Goal: Task Accomplishment & Management: Manage account settings

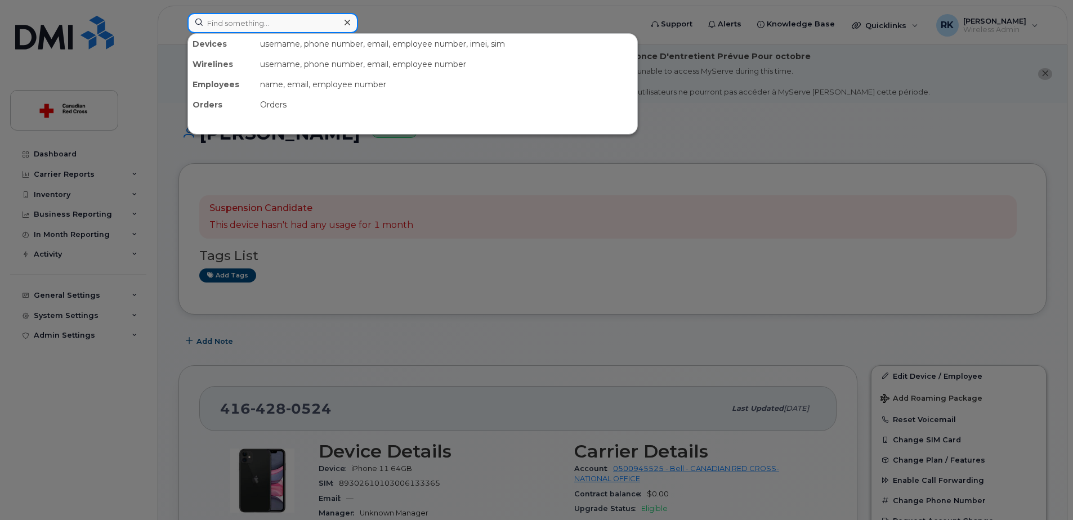
click at [331, 25] on input at bounding box center [272, 23] width 171 height 20
paste input "4164280524"
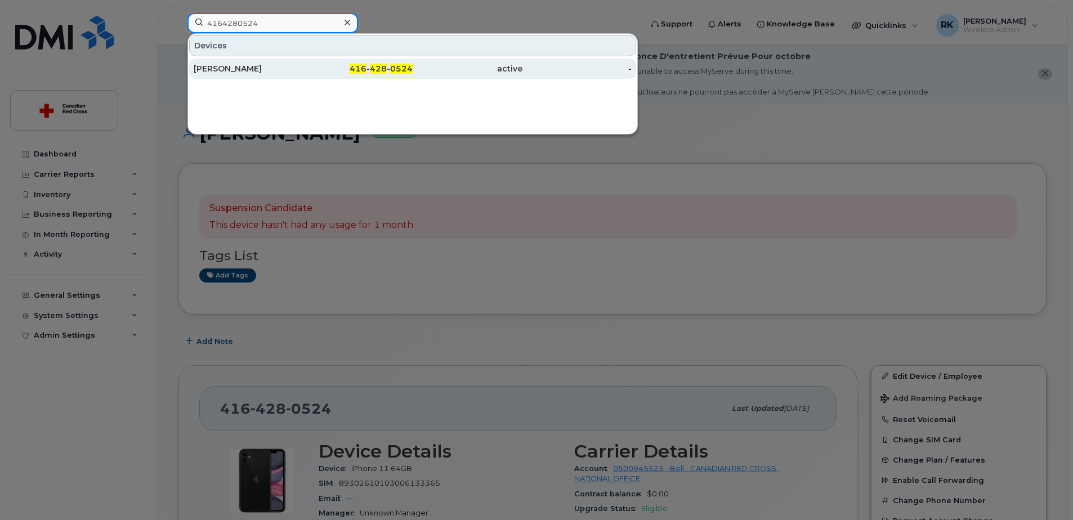
type input "4164280524"
click at [307, 65] on div "416 - 428 - 0524" at bounding box center [358, 68] width 110 height 11
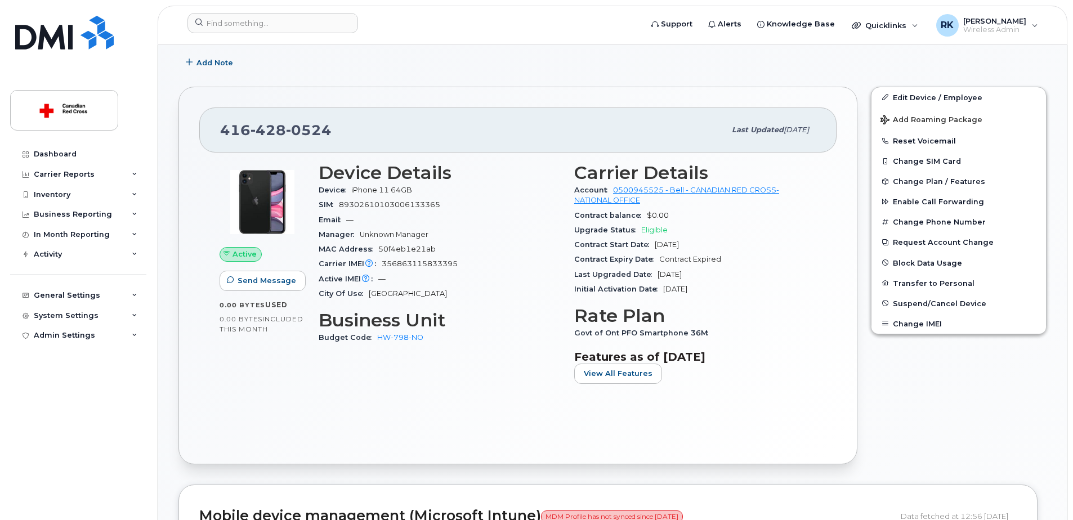
scroll to position [281, 0]
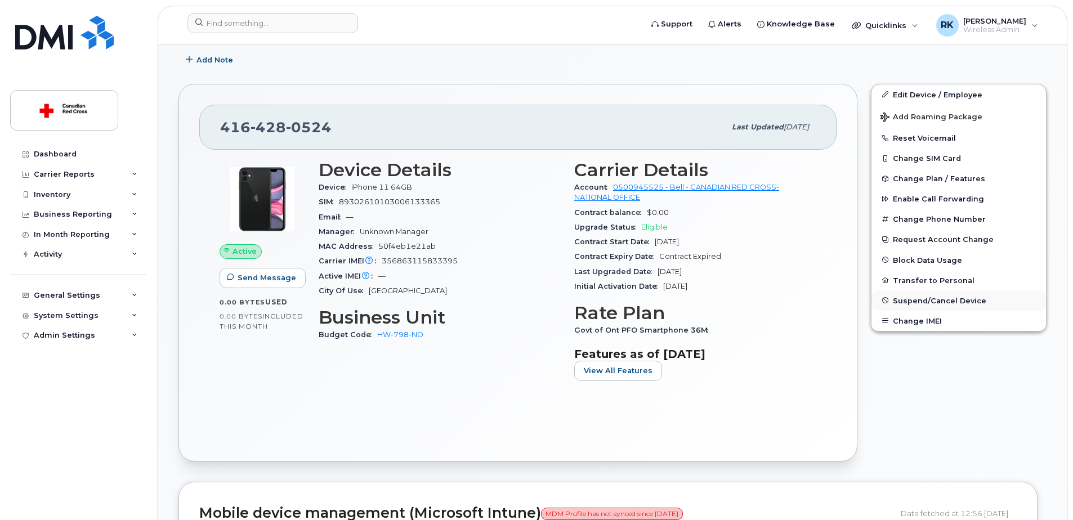
click at [924, 297] on span "Suspend/Cancel Device" at bounding box center [939, 300] width 93 height 8
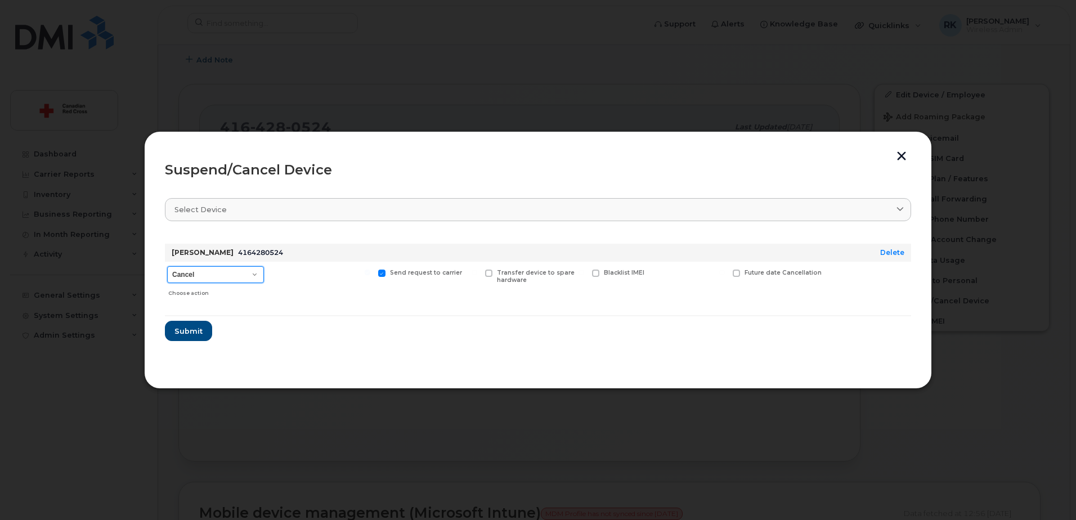
click at [221, 276] on select "Cancel Suspend - Extend Suspension Suspend - Reduced Rate Suspend - Full Rate S…" at bounding box center [215, 274] width 97 height 17
select select "[object Object]"
click at [167, 266] on select "Cancel Suspend - Extend Suspension Suspend - Reduced Rate Suspend - Full Rate S…" at bounding box center [215, 274] width 97 height 17
click at [195, 326] on span "Submit" at bounding box center [188, 331] width 28 height 11
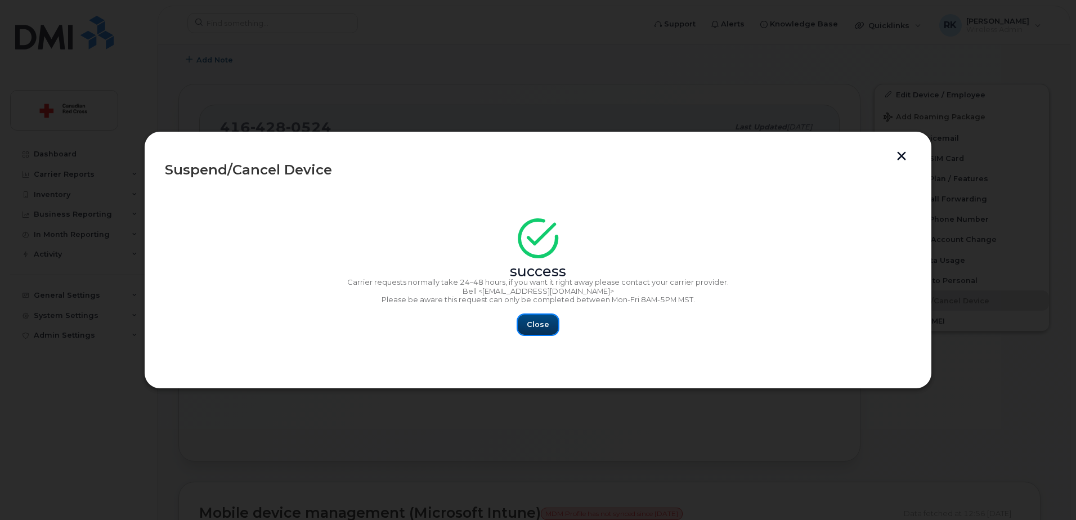
click at [539, 324] on span "Close" at bounding box center [538, 324] width 23 height 11
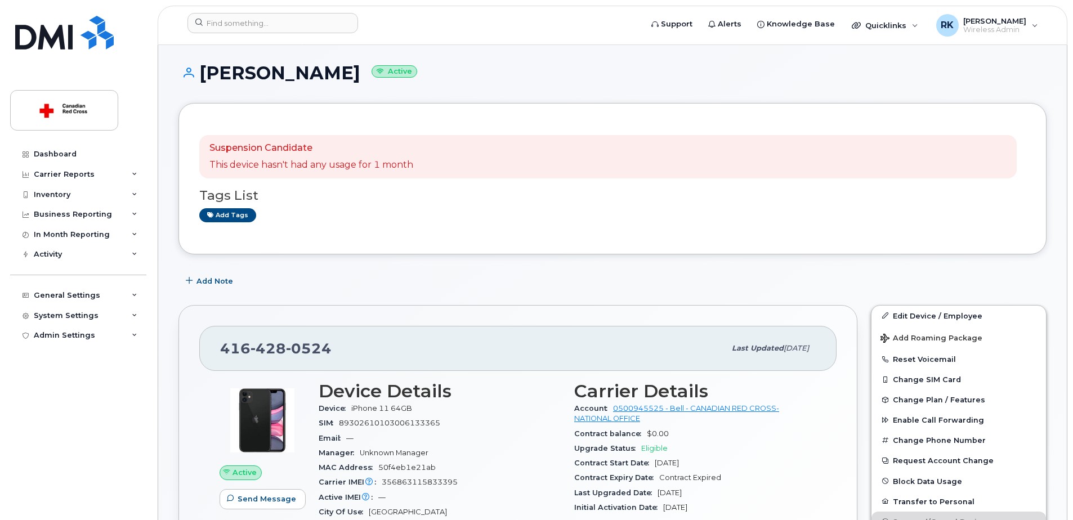
scroll to position [56, 0]
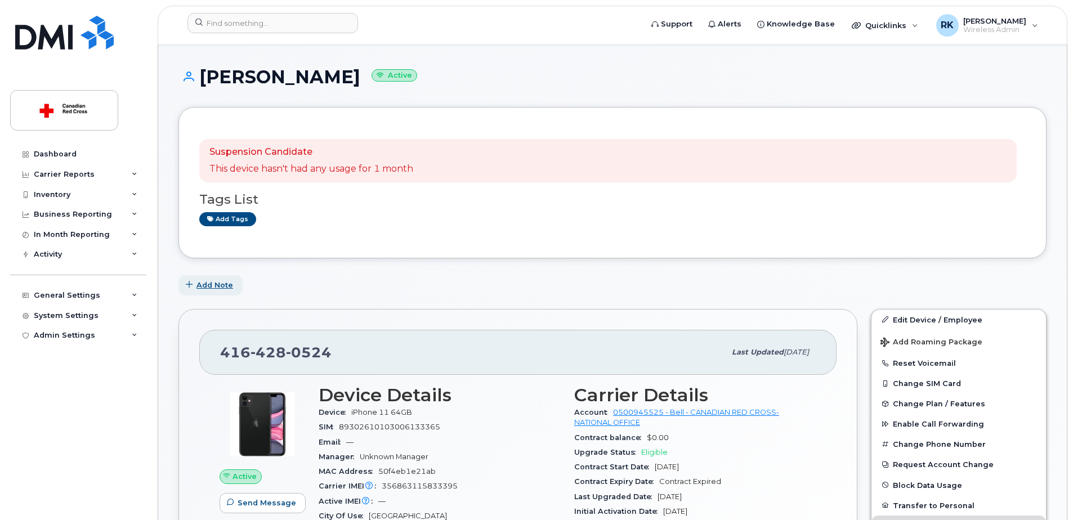
click at [209, 281] on span "Add Note" at bounding box center [214, 285] width 37 height 11
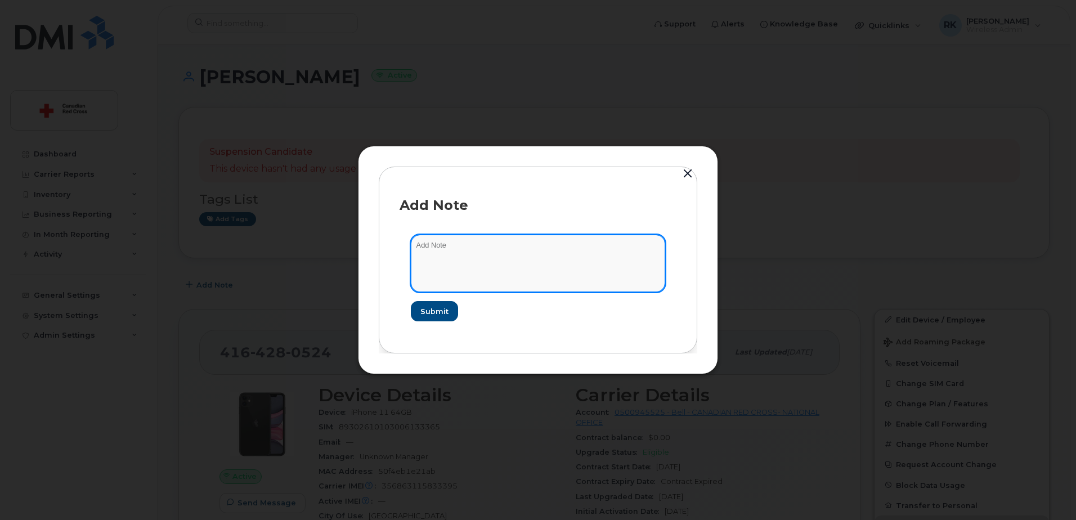
click at [491, 250] on textarea at bounding box center [538, 263] width 254 height 57
paste textarea "https://crcssupport.atlassian.net/browse/IS-167329"
type textarea "Suspended: https://crcssupport.atlassian.net/browse/IS-167329"
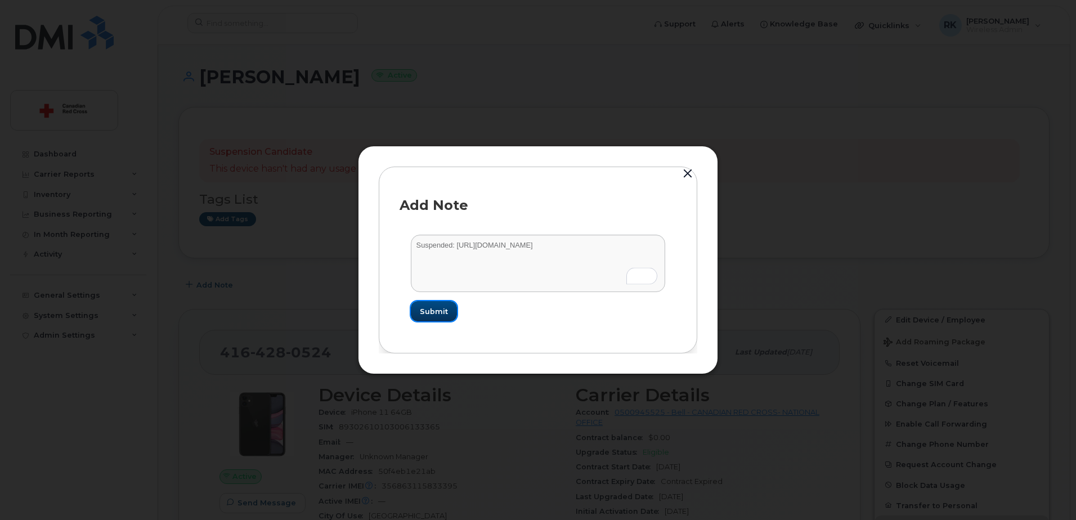
click at [440, 312] on span "Submit" at bounding box center [434, 311] width 28 height 11
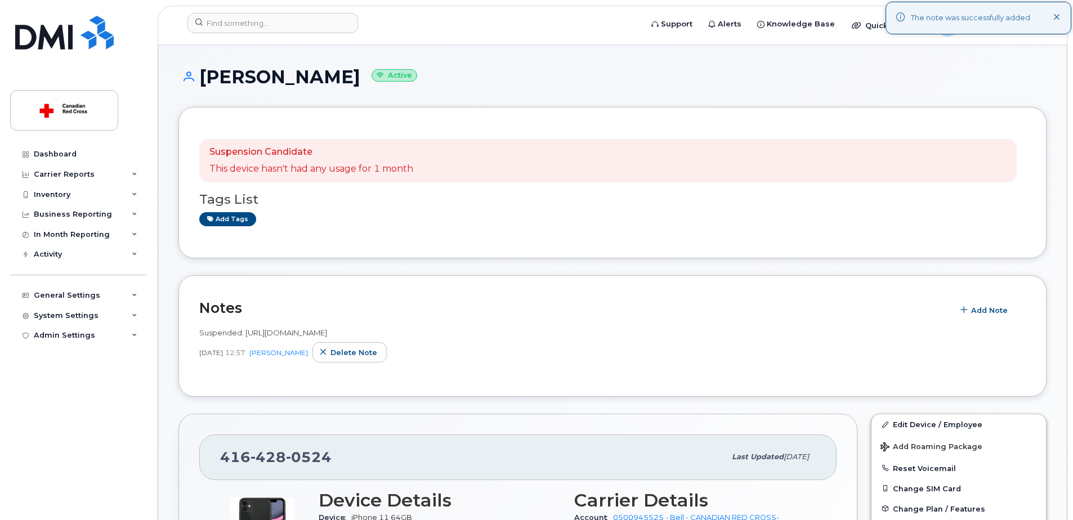
click at [488, 93] on div "Samina Talat Active" at bounding box center [612, 87] width 868 height 40
